Goal: Transaction & Acquisition: Purchase product/service

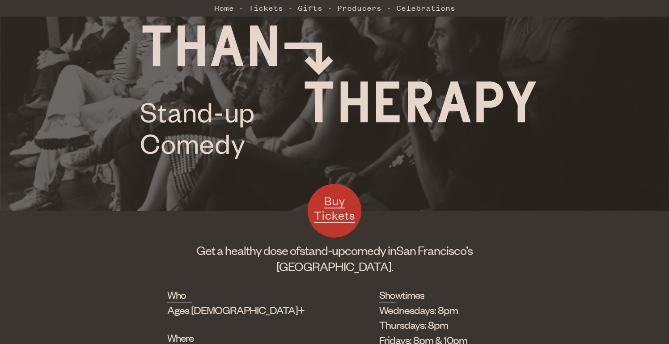
scroll to position [120, 0]
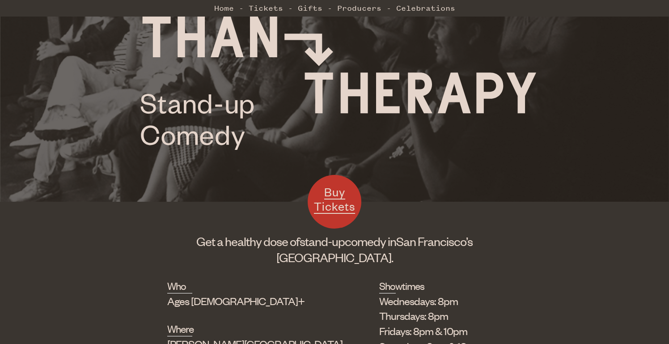
click at [328, 205] on span "Buy Tickets" at bounding box center [334, 198] width 41 height 29
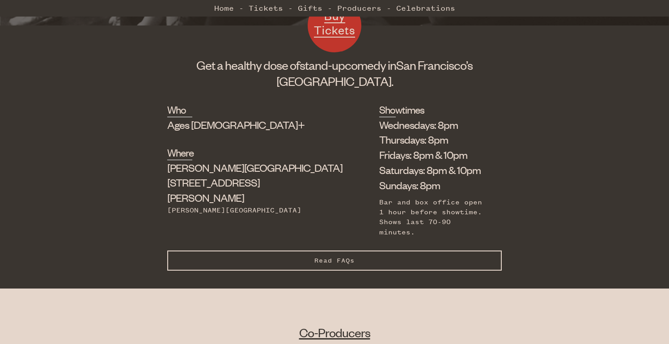
scroll to position [300, 0]
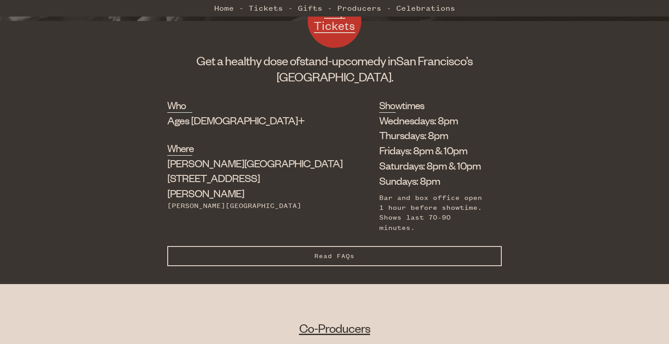
click at [385, 246] on button "Read FAQs Hide FAQs" at bounding box center [334, 256] width 334 height 20
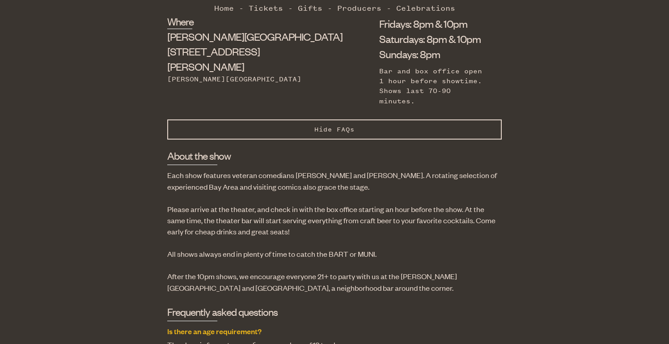
scroll to position [442, 0]
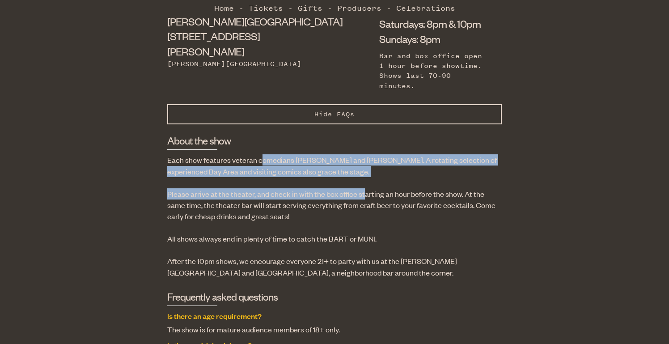
drag, startPoint x: 262, startPoint y: 142, endPoint x: 364, endPoint y: 173, distance: 106.0
click at [364, 188] on p "Please arrive at the theater, and check in with the box office starting an hour…" at bounding box center [334, 205] width 334 height 34
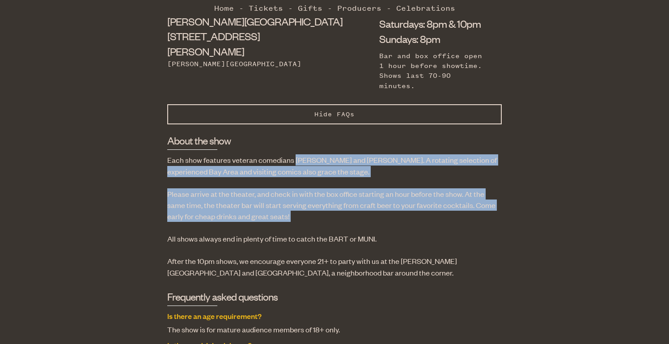
drag, startPoint x: 294, startPoint y: 137, endPoint x: 404, endPoint y: 203, distance: 127.9
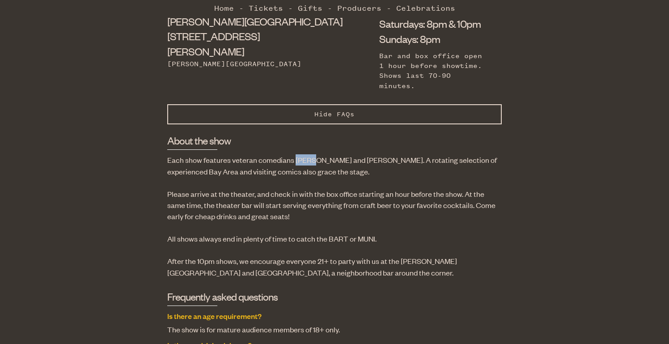
drag, startPoint x: 295, startPoint y: 137, endPoint x: 362, endPoint y: 137, distance: 67.0
click at [334, 154] on p "Each show features veteran comedians [PERSON_NAME] and [PERSON_NAME]. A rotatin…" at bounding box center [334, 165] width 334 height 22
drag, startPoint x: 362, startPoint y: 137, endPoint x: 374, endPoint y: 137, distance: 12.1
click at [374, 154] on p "Each show features veteran comedians [PERSON_NAME] and [PERSON_NAME]. A rotatin…" at bounding box center [334, 165] width 334 height 22
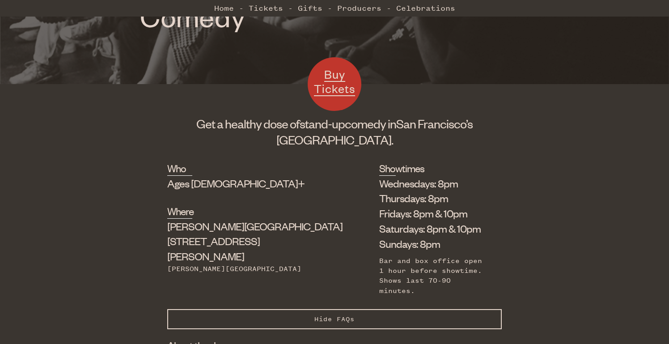
scroll to position [209, 0]
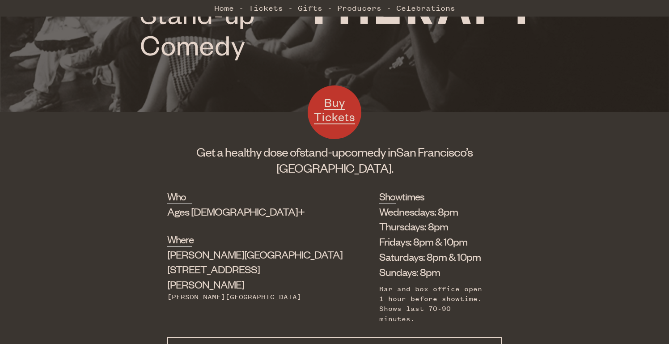
click at [333, 114] on span "Buy Tickets" at bounding box center [334, 109] width 41 height 29
